Goal: Task Accomplishment & Management: Manage account settings

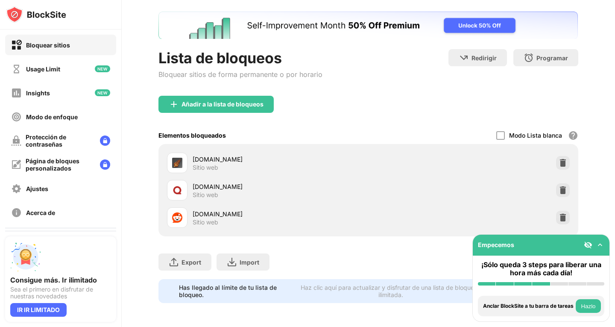
scroll to position [48, 0]
click at [559, 213] on img at bounding box center [563, 217] width 9 height 9
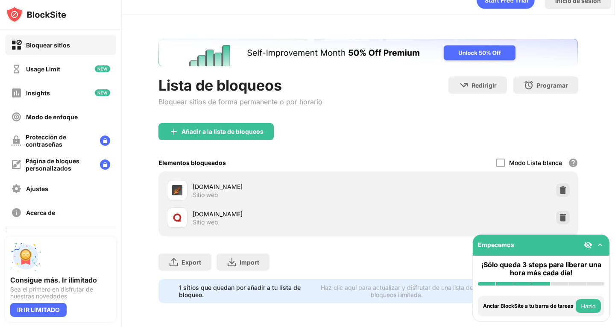
scroll to position [20, 0]
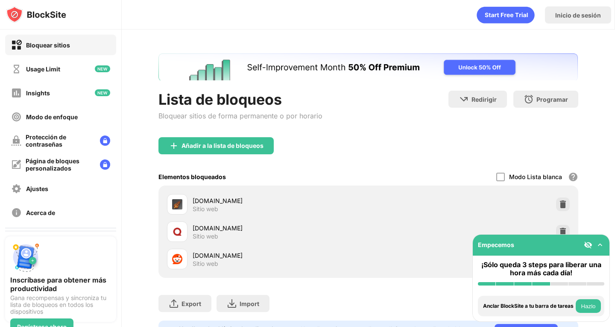
scroll to position [47, 0]
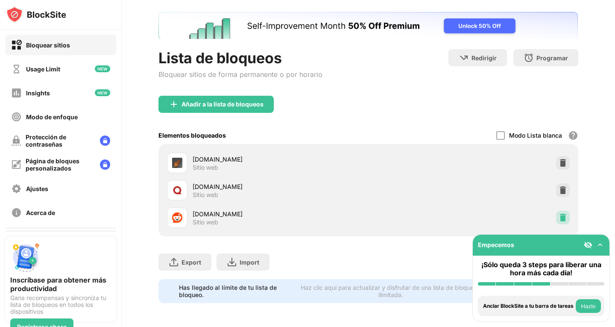
click at [559, 213] on img at bounding box center [563, 217] width 9 height 9
